Goal: Information Seeking & Learning: Learn about a topic

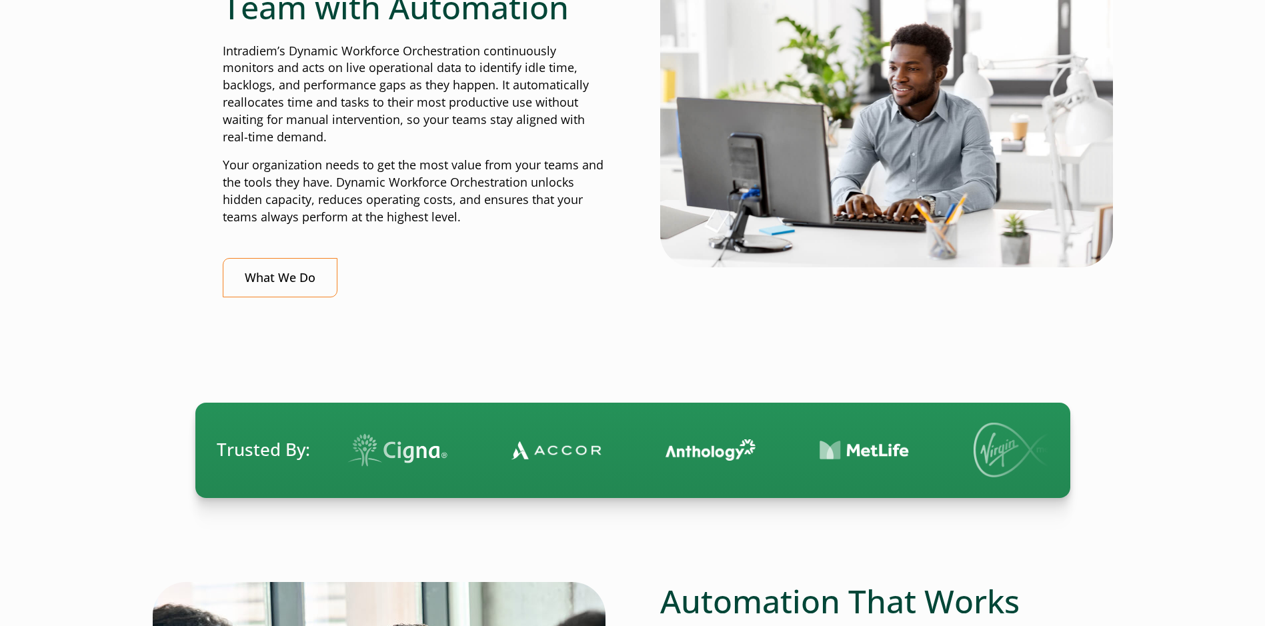
scroll to position [533, 0]
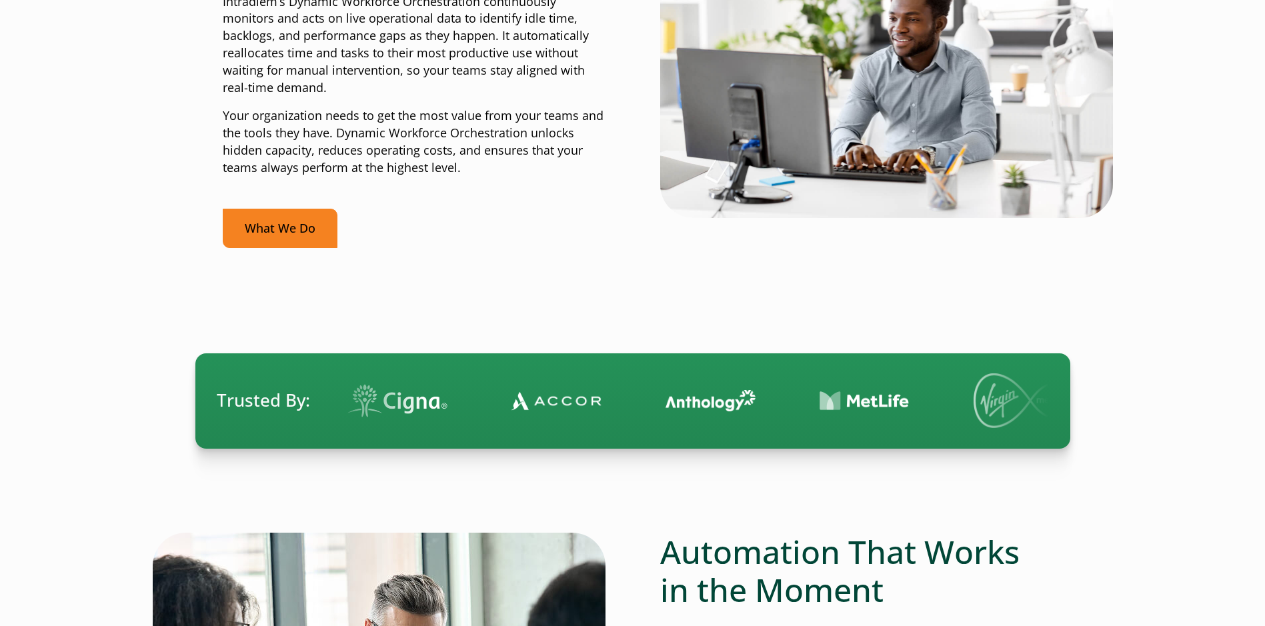
click at [290, 227] on link "What We Do" at bounding box center [280, 228] width 115 height 39
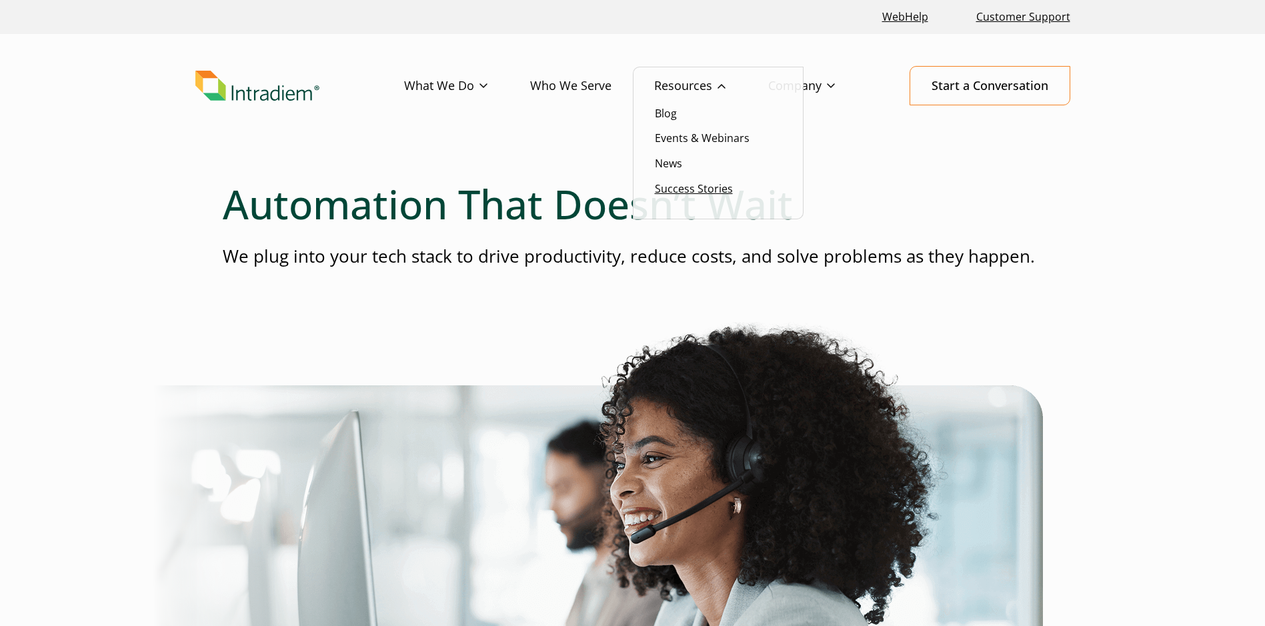
click at [680, 189] on link "Success Stories" at bounding box center [694, 188] width 78 height 15
